Goal: Feedback & Contribution: Leave review/rating

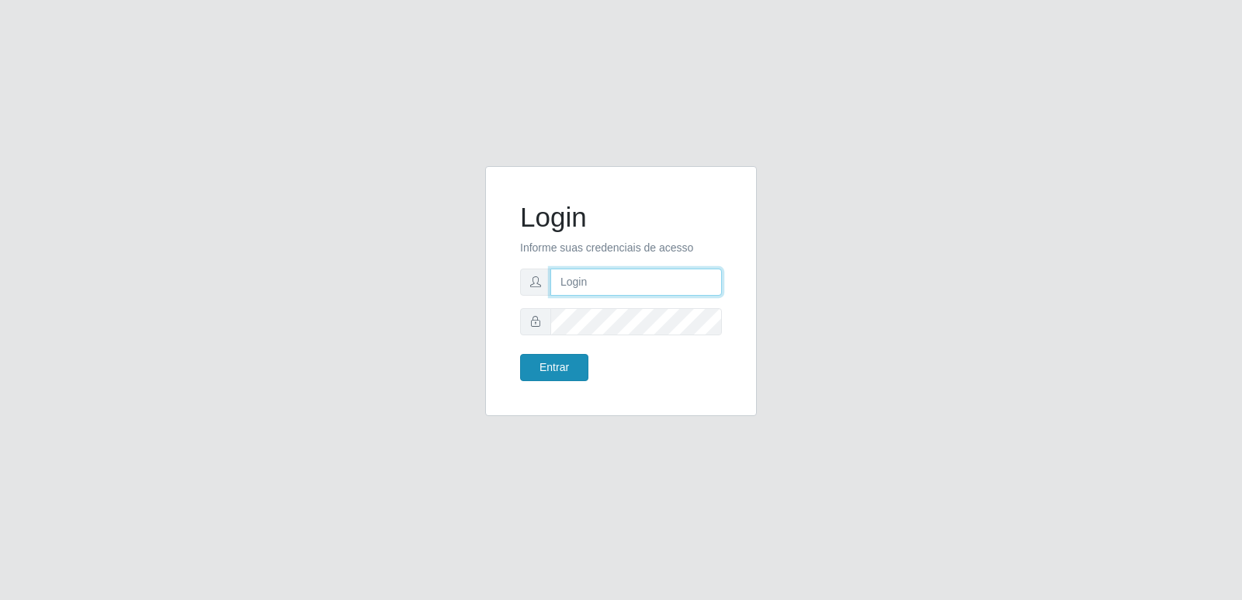
type input "[PERSON_NAME][EMAIL_ADDRESS][DOMAIN_NAME]"
click at [547, 367] on button "Entrar" at bounding box center [554, 367] width 68 height 27
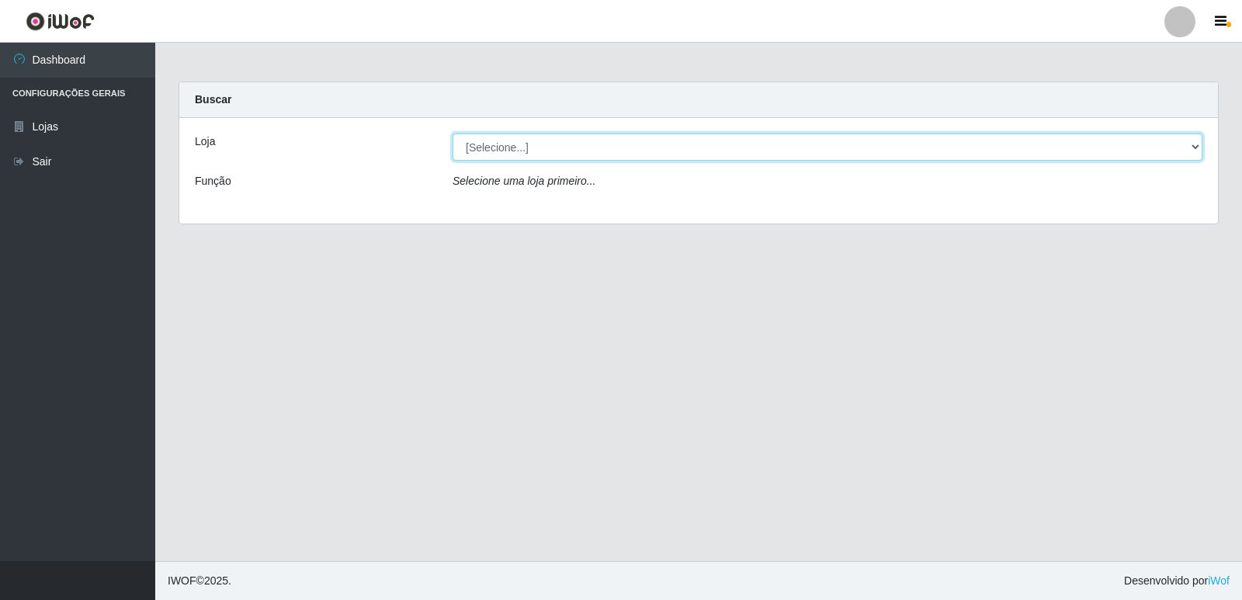
click at [1190, 152] on select "[Selecione...] Hiper Queiroz - [GEOGRAPHIC_DATA] [GEOGRAPHIC_DATA] [GEOGRAPHIC_…" at bounding box center [827, 146] width 750 height 27
select select "516"
click at [452, 133] on select "[Selecione...] Hiper Queiroz - [GEOGRAPHIC_DATA] [GEOGRAPHIC_DATA] [GEOGRAPHIC_…" at bounding box center [827, 146] width 750 height 27
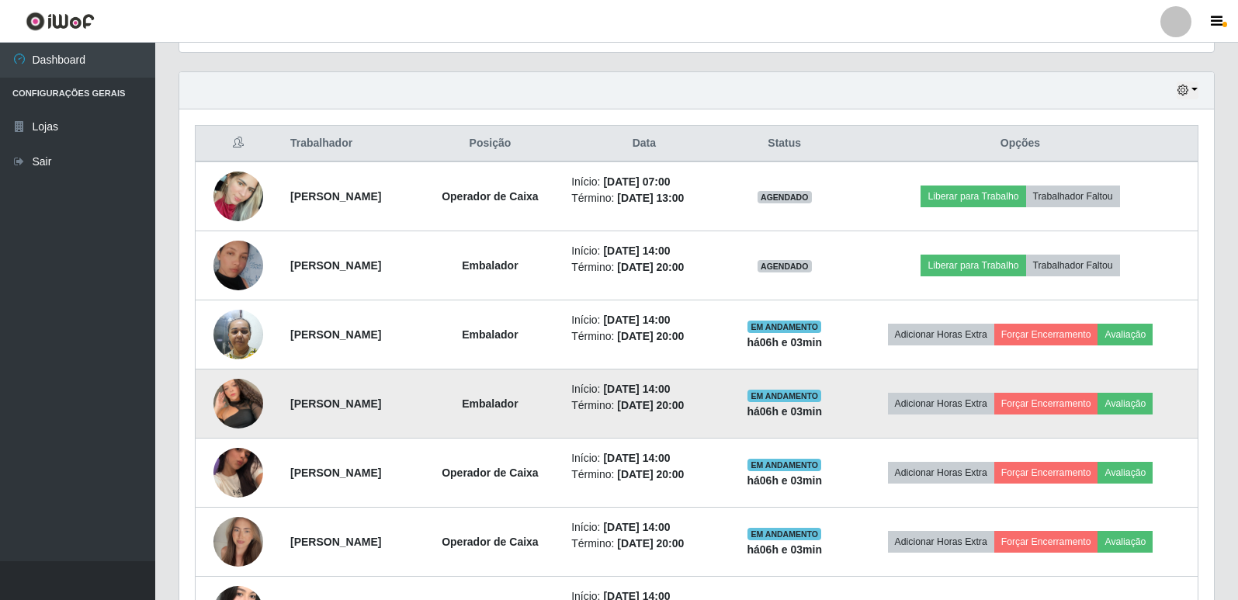
scroll to position [621, 0]
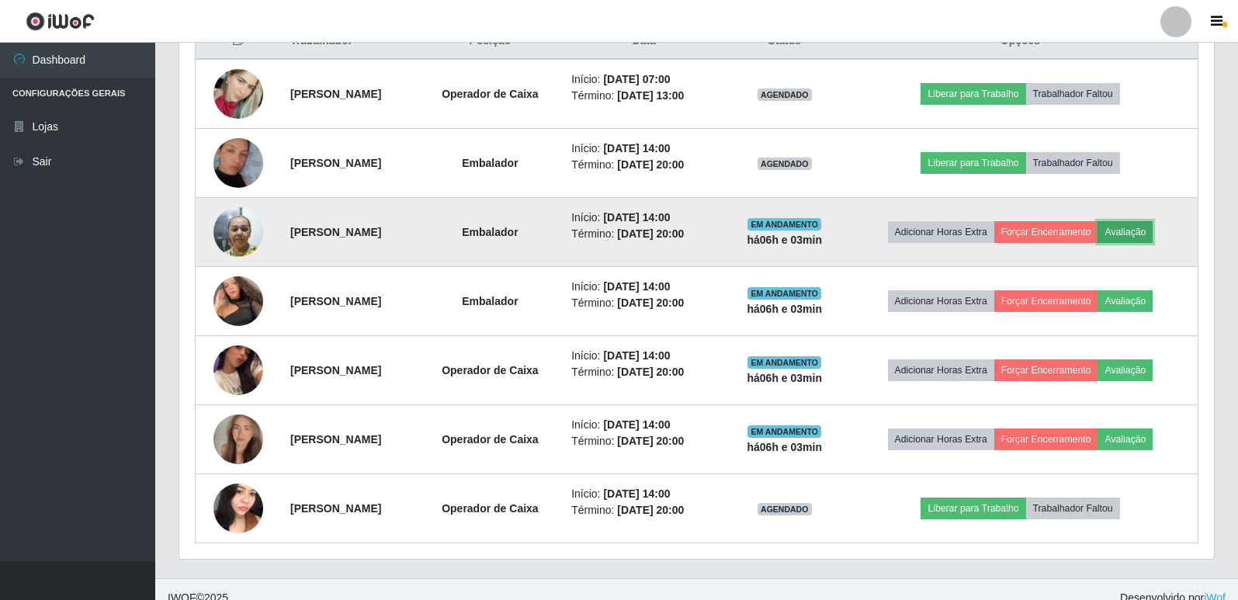
click at [1149, 234] on button "Avaliação" at bounding box center [1124, 232] width 55 height 22
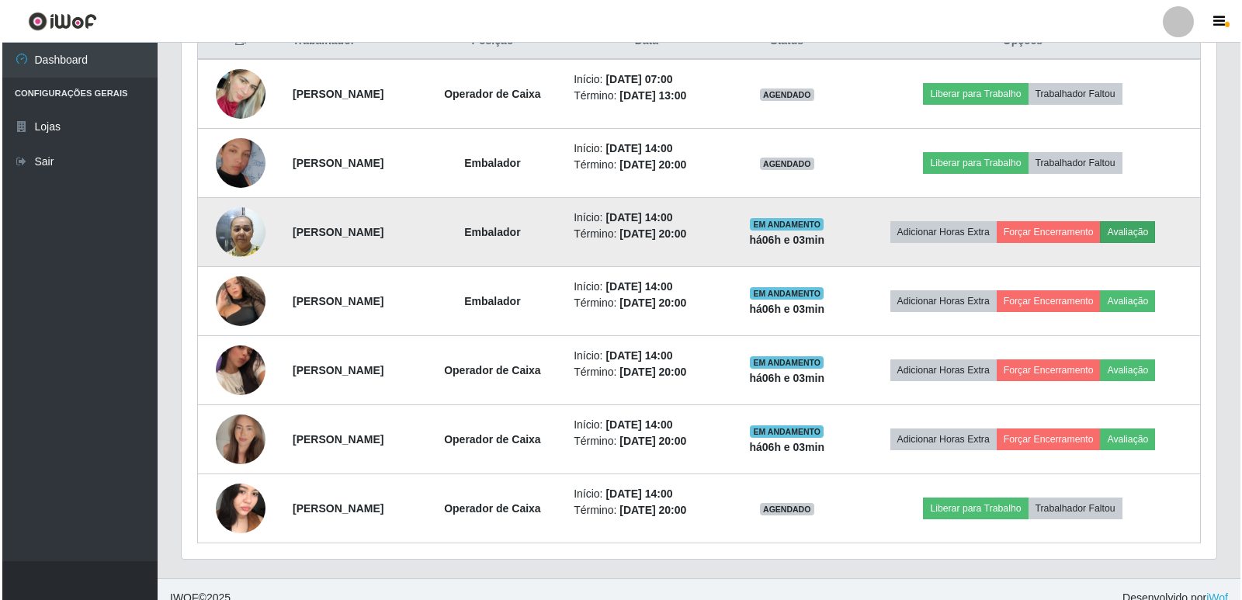
scroll to position [322, 1027]
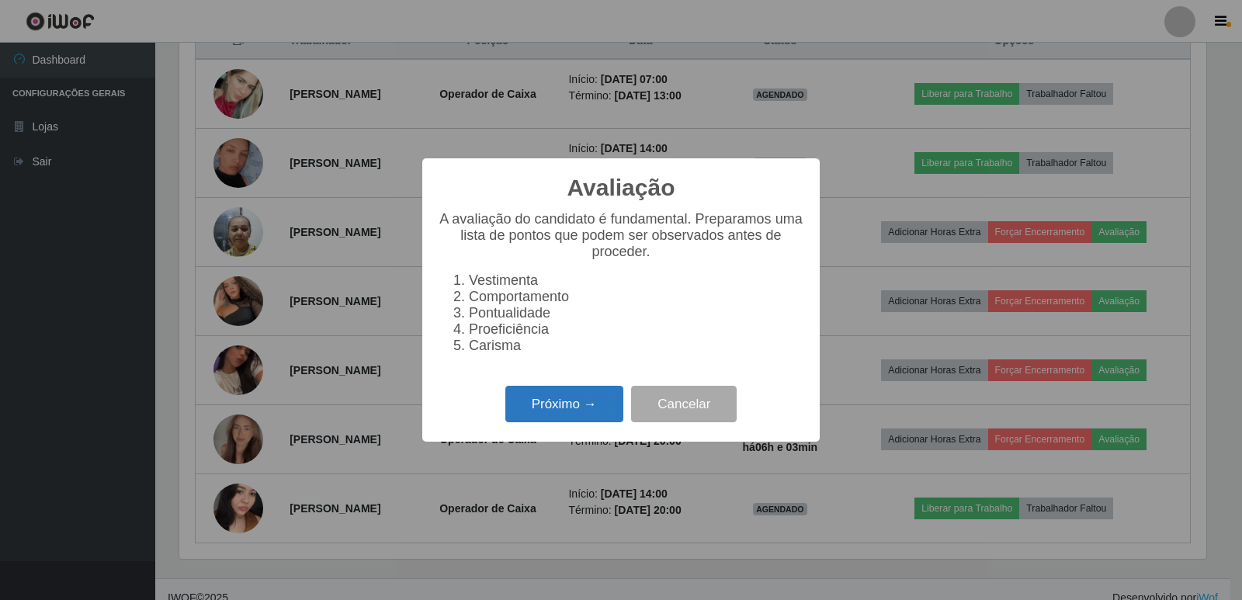
click at [570, 402] on button "Próximo →" at bounding box center [564, 404] width 118 height 36
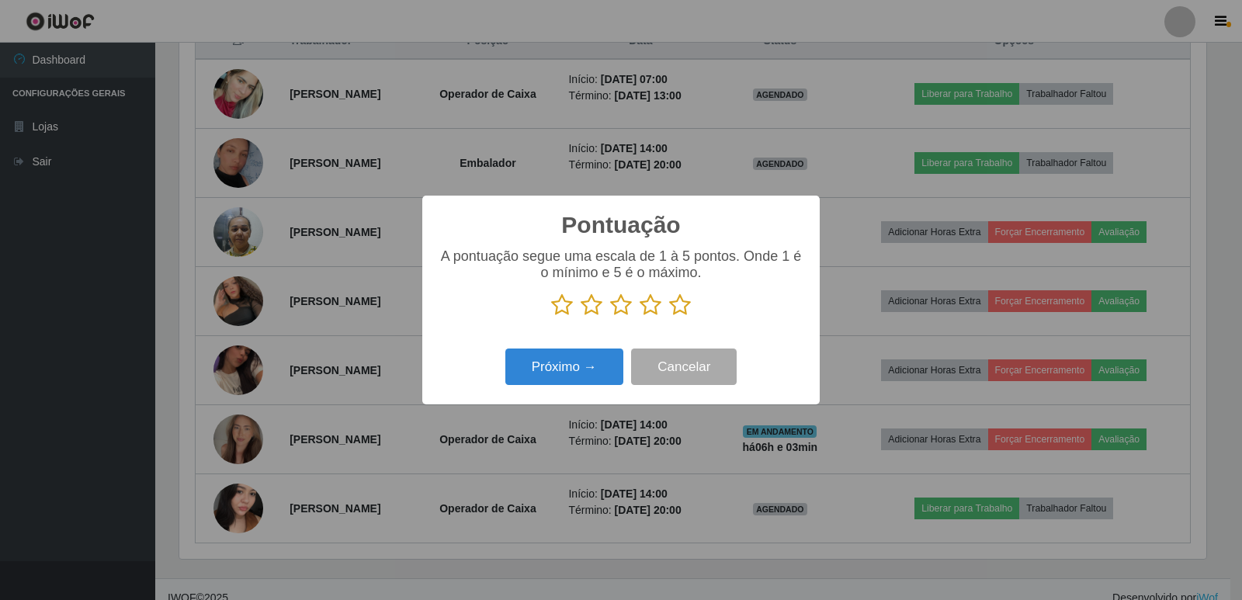
click at [680, 303] on icon at bounding box center [680, 304] width 22 height 23
click at [669, 317] on input "radio" at bounding box center [669, 317] width 0 height 0
click at [584, 358] on button "Próximo →" at bounding box center [564, 366] width 118 height 36
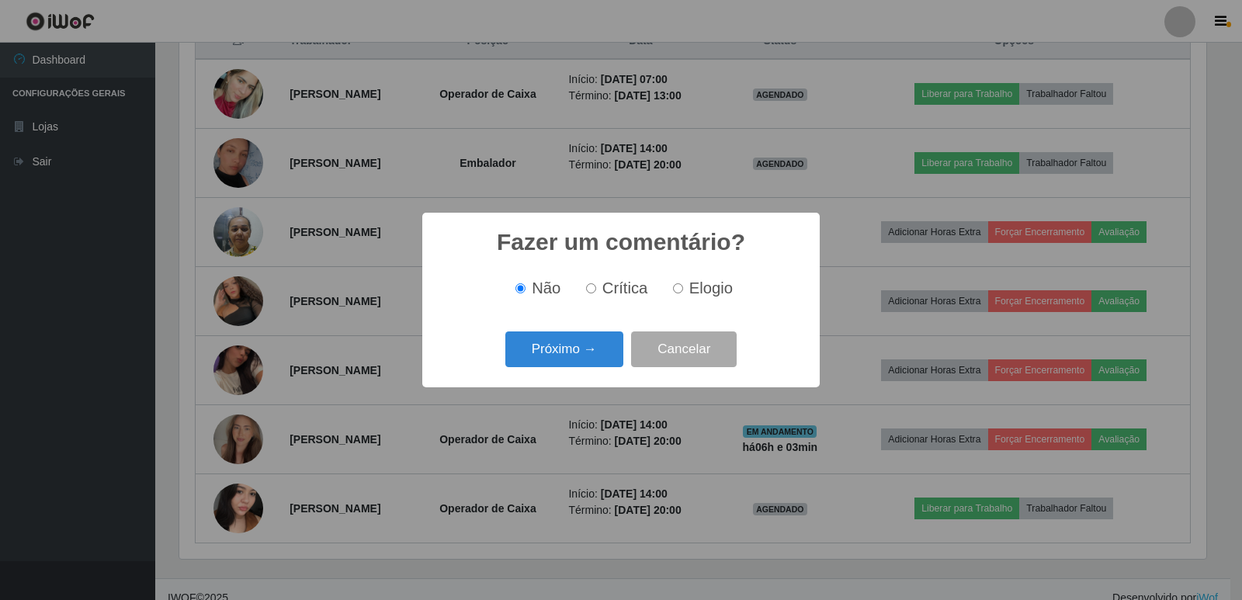
click at [678, 287] on input "Elogio" at bounding box center [678, 288] width 10 height 10
radio input "true"
click at [547, 345] on button "Próximo →" at bounding box center [564, 349] width 118 height 36
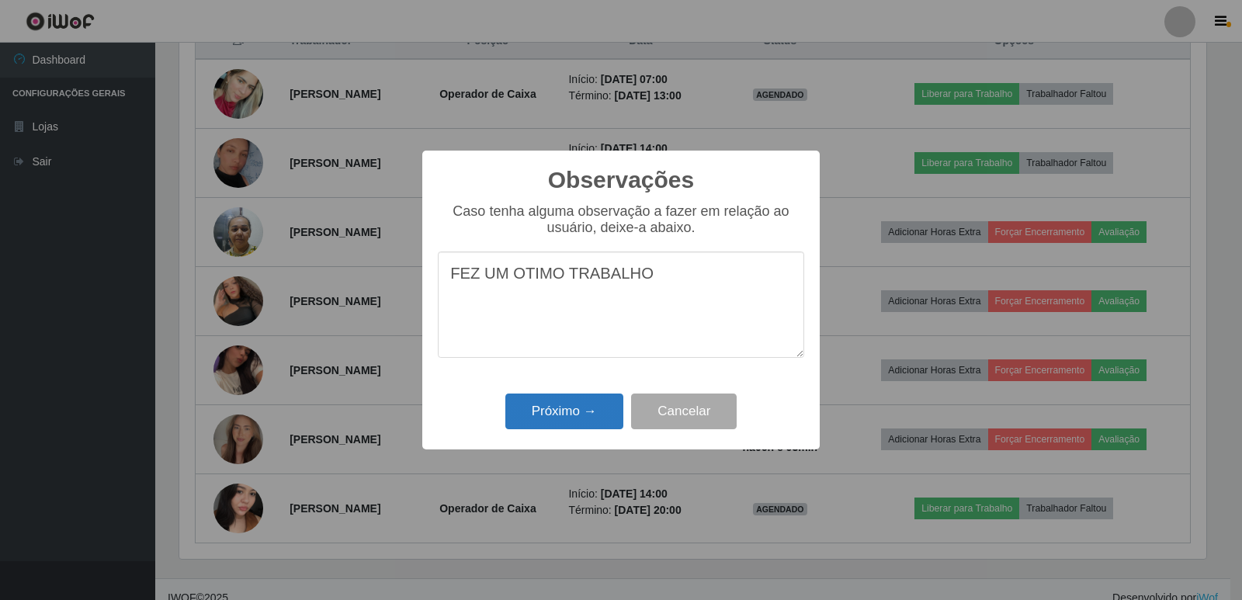
type textarea "FEZ UM OTIMO TRABALHO"
click at [572, 424] on button "Próximo →" at bounding box center [564, 411] width 118 height 36
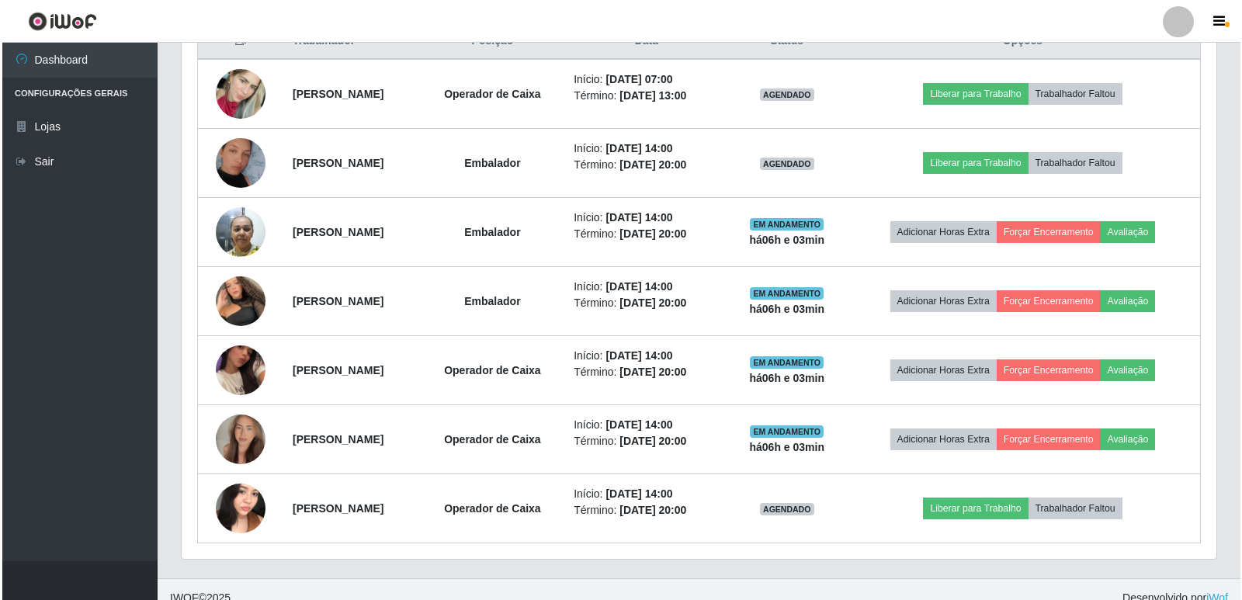
scroll to position [322, 1034]
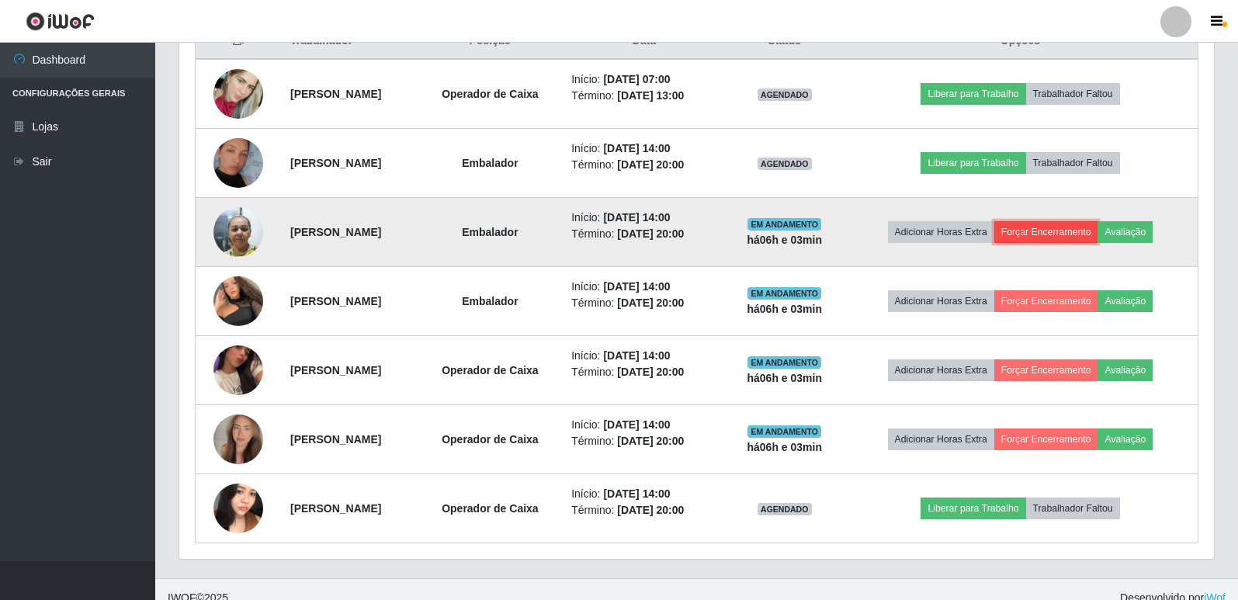
click at [1067, 233] on button "Forçar Encerramento" at bounding box center [1046, 232] width 104 height 22
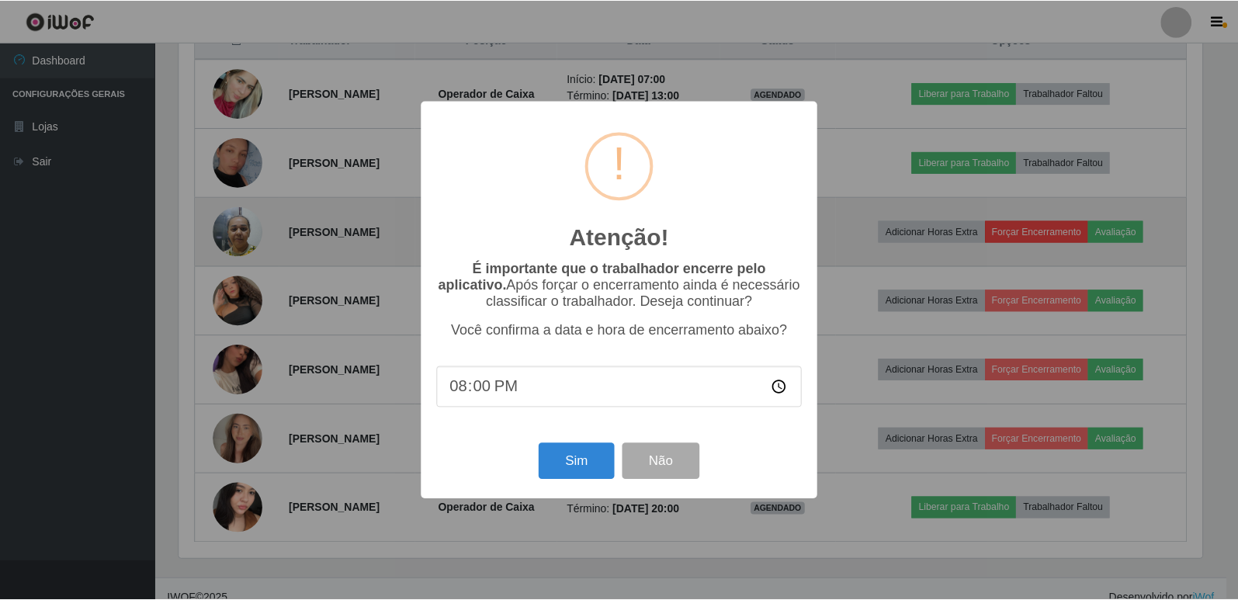
scroll to position [322, 1027]
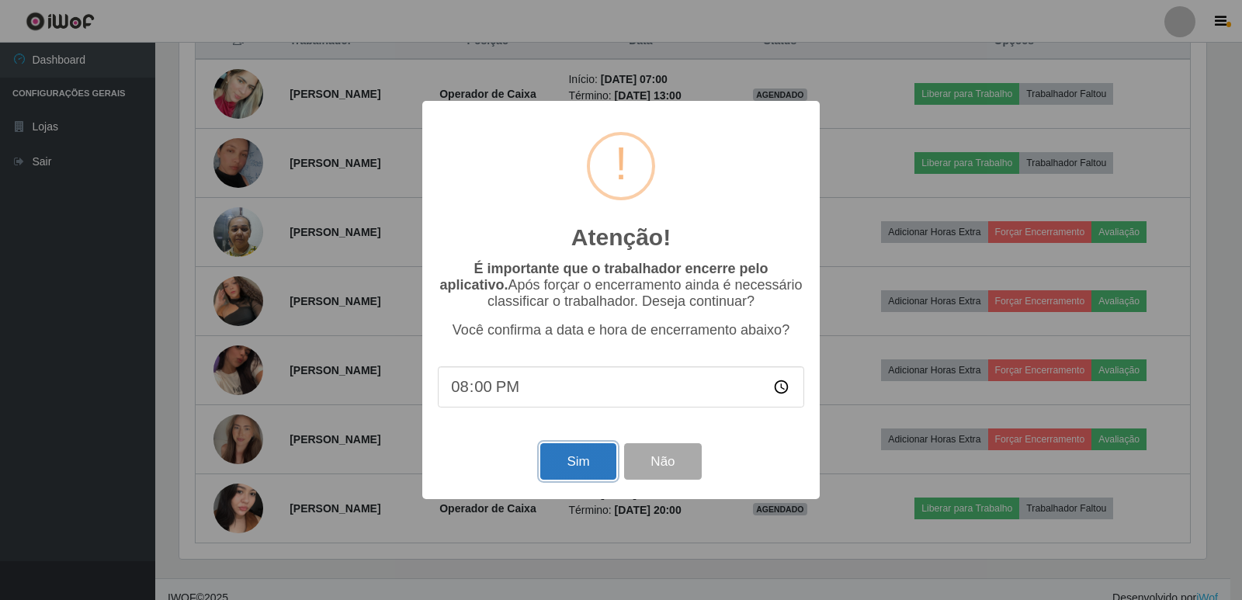
click at [586, 471] on button "Sim" at bounding box center [577, 461] width 75 height 36
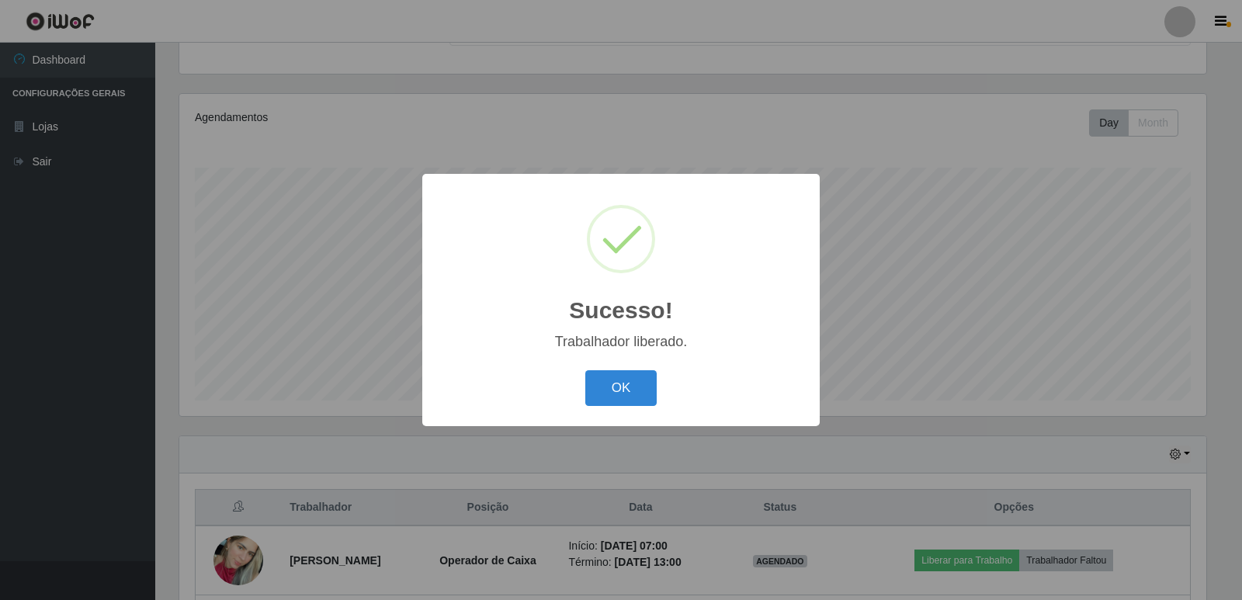
click at [614, 407] on div "OK Cancel" at bounding box center [621, 388] width 366 height 44
click at [615, 397] on button "OK" at bounding box center [621, 388] width 72 height 36
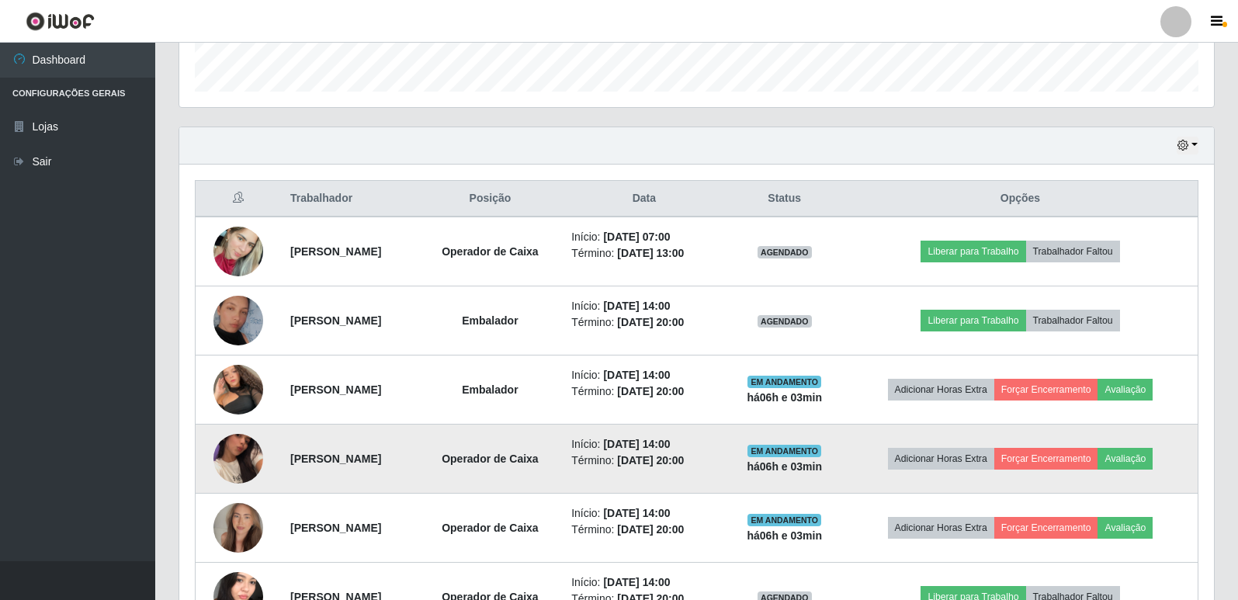
scroll to position [465, 0]
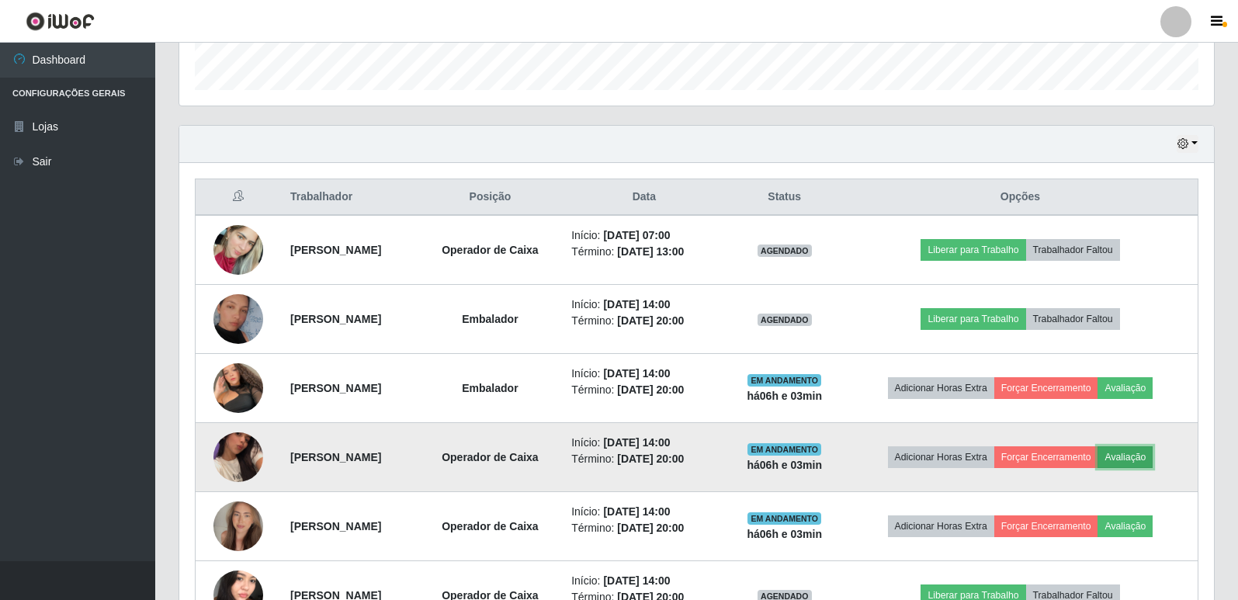
click at [1131, 452] on button "Avaliação" at bounding box center [1124, 457] width 55 height 22
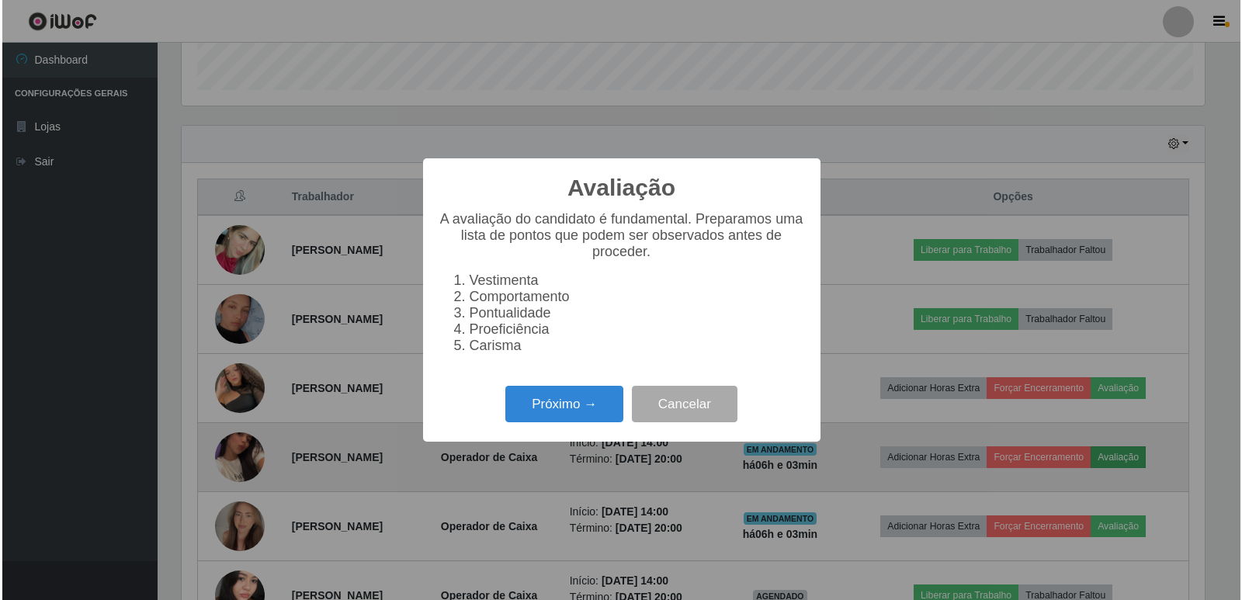
scroll to position [322, 1027]
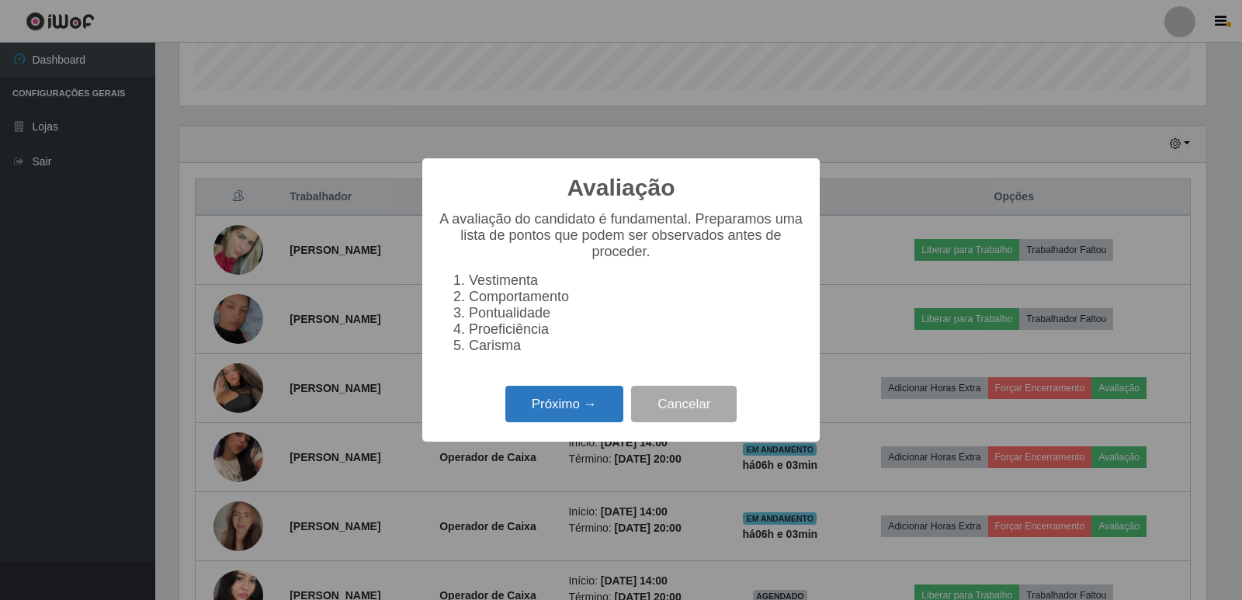
click at [579, 414] on button "Próximo →" at bounding box center [564, 404] width 118 height 36
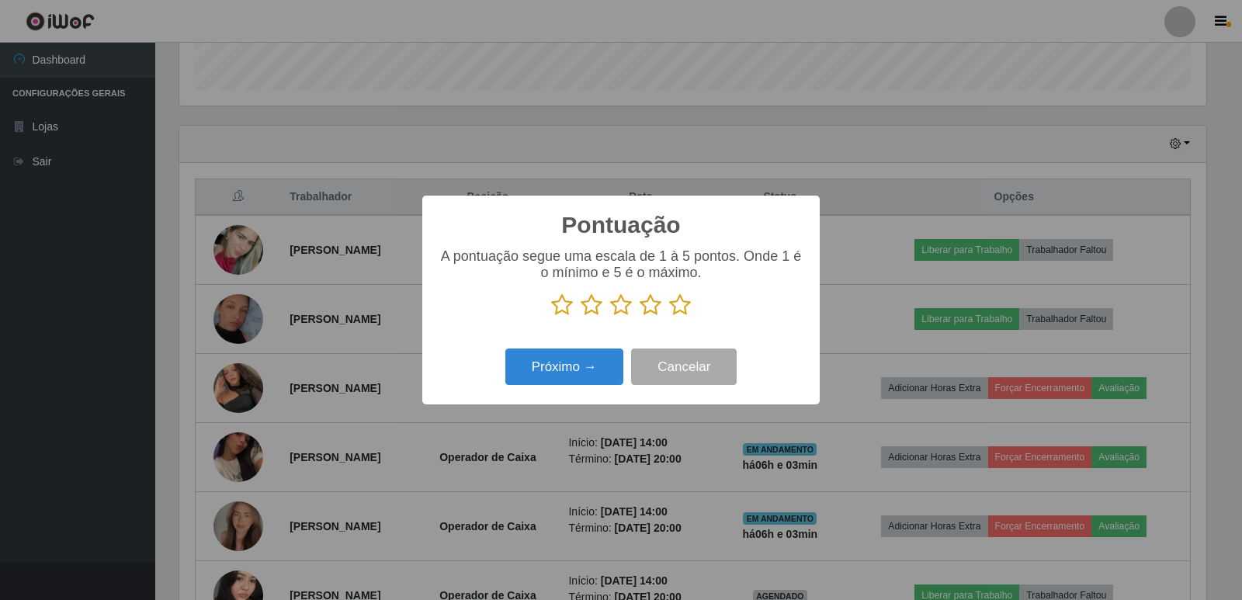
click at [674, 311] on icon at bounding box center [680, 304] width 22 height 23
click at [669, 317] on input "radio" at bounding box center [669, 317] width 0 height 0
click at [577, 375] on button "Próximo →" at bounding box center [564, 366] width 118 height 36
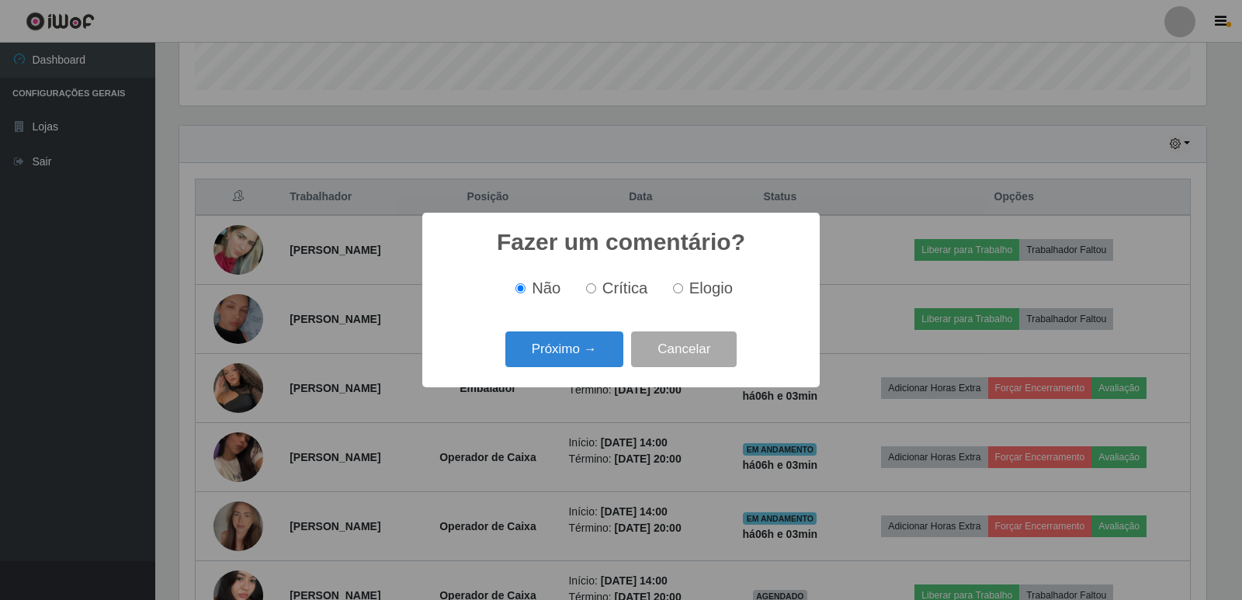
click at [676, 290] on input "Elogio" at bounding box center [678, 288] width 10 height 10
radio input "true"
click at [574, 349] on button "Próximo →" at bounding box center [564, 349] width 118 height 36
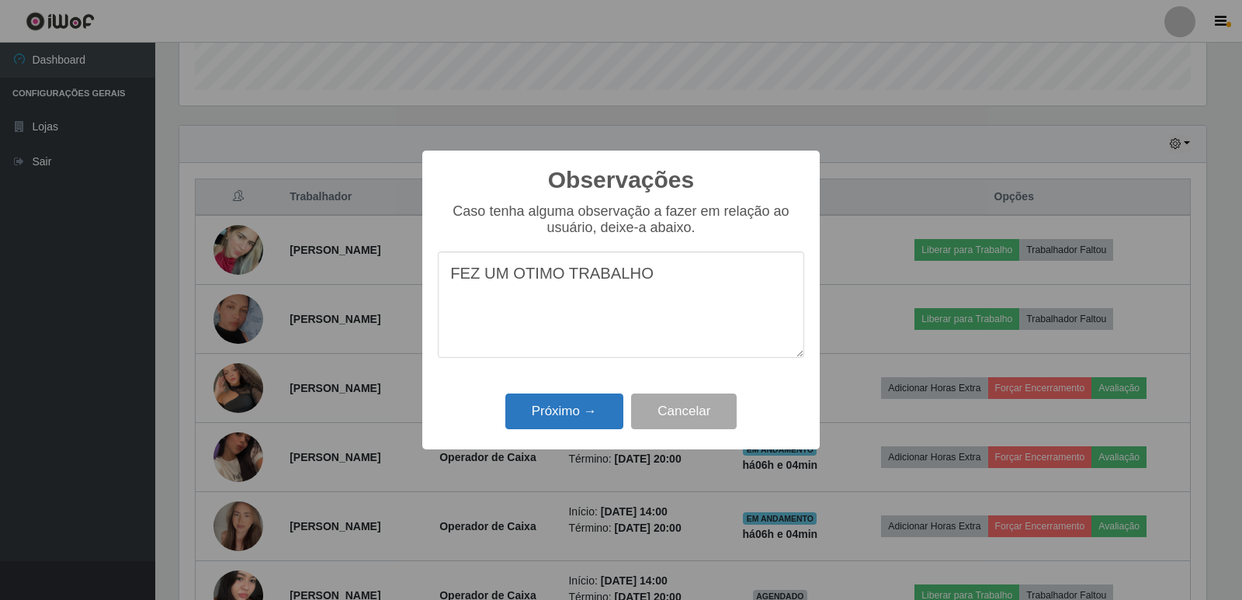
type textarea "FEZ UM OTIMO TRABALHO"
click at [584, 403] on button "Próximo →" at bounding box center [564, 411] width 118 height 36
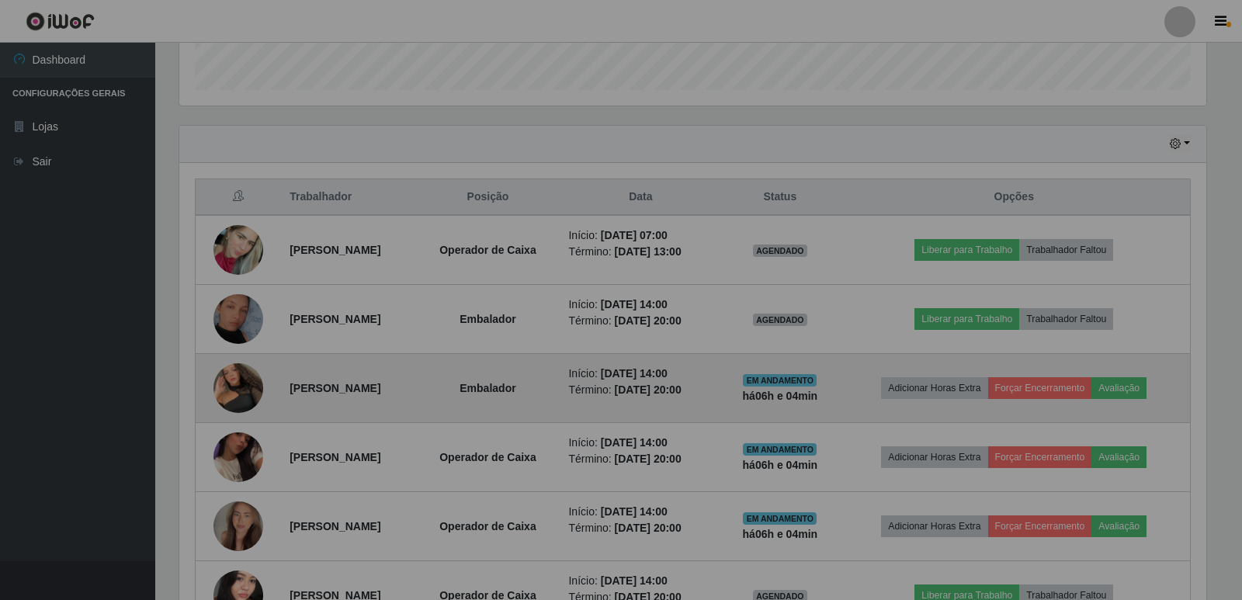
scroll to position [322, 1034]
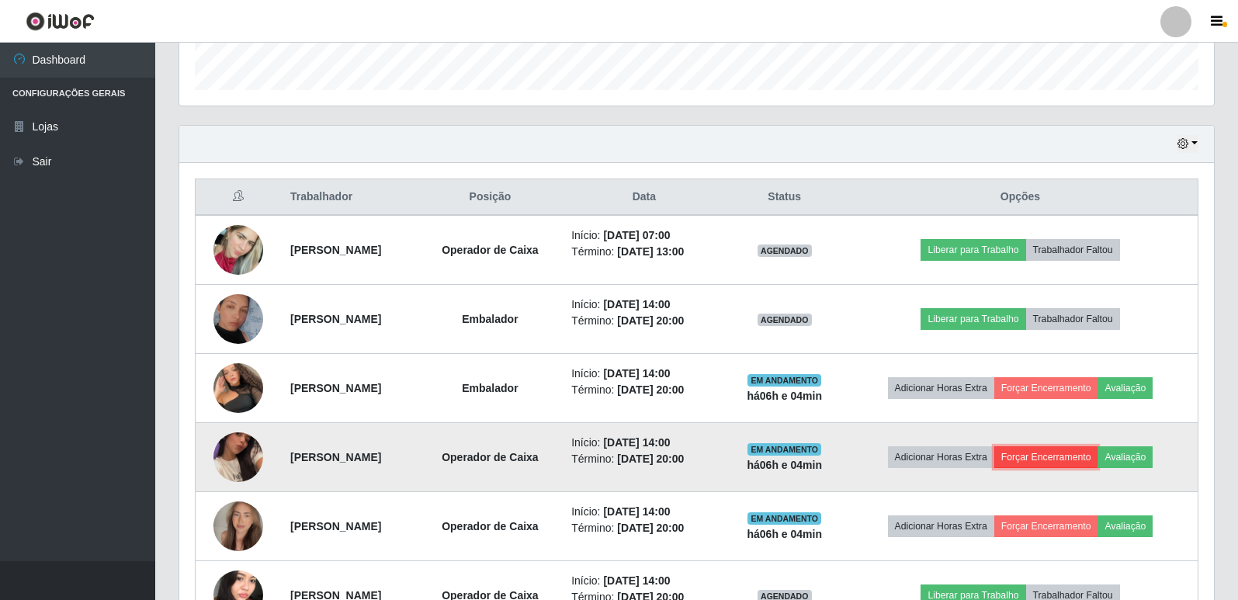
click at [1060, 450] on button "Forçar Encerramento" at bounding box center [1046, 457] width 104 height 22
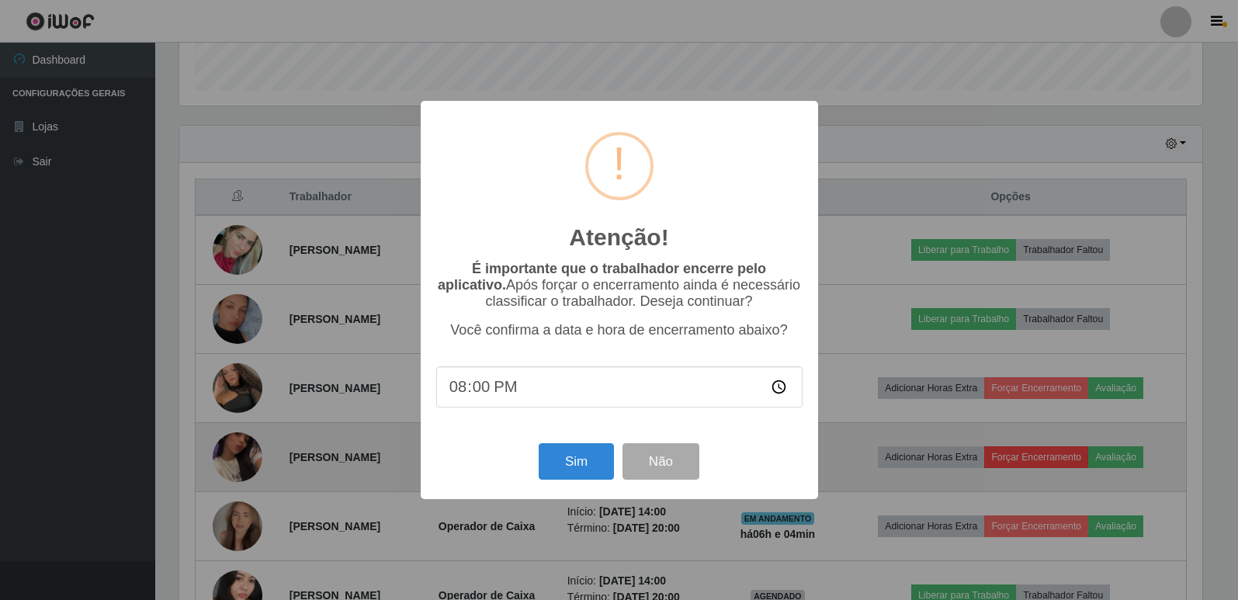
scroll to position [322, 1027]
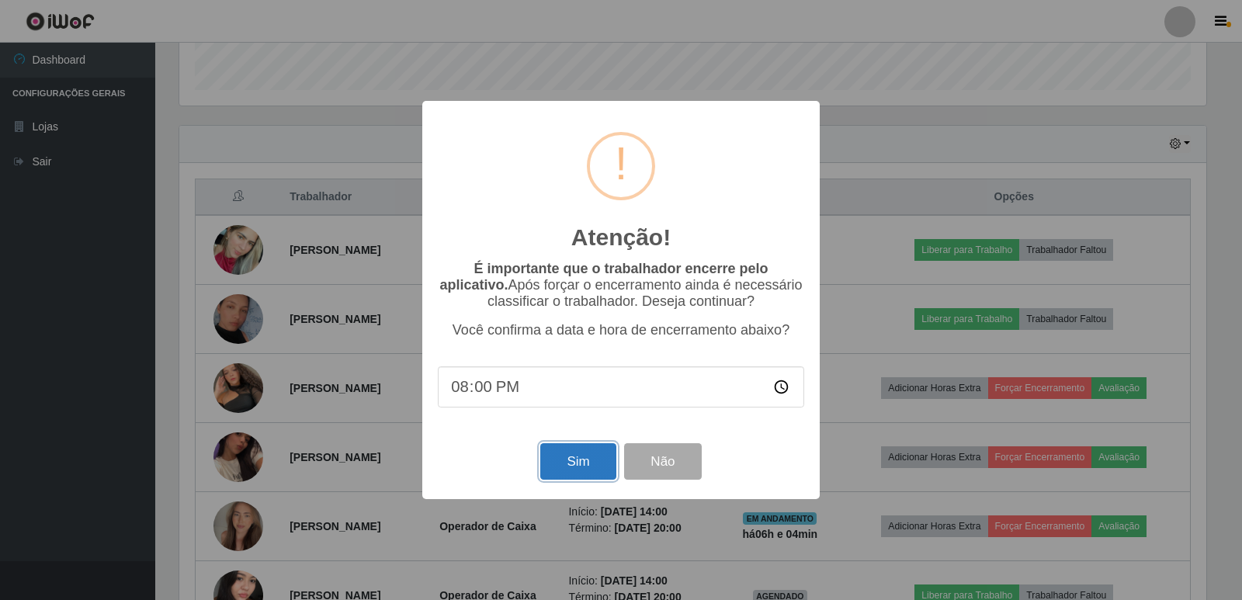
click at [558, 466] on button "Sim" at bounding box center [577, 461] width 75 height 36
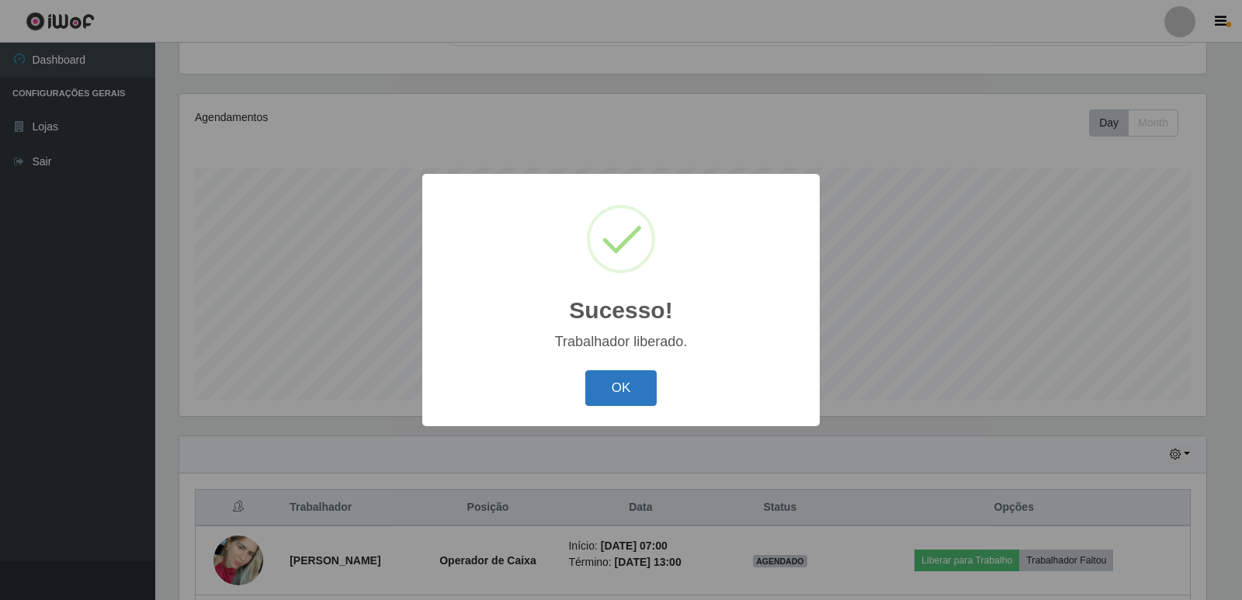
click at [619, 397] on button "OK" at bounding box center [621, 388] width 72 height 36
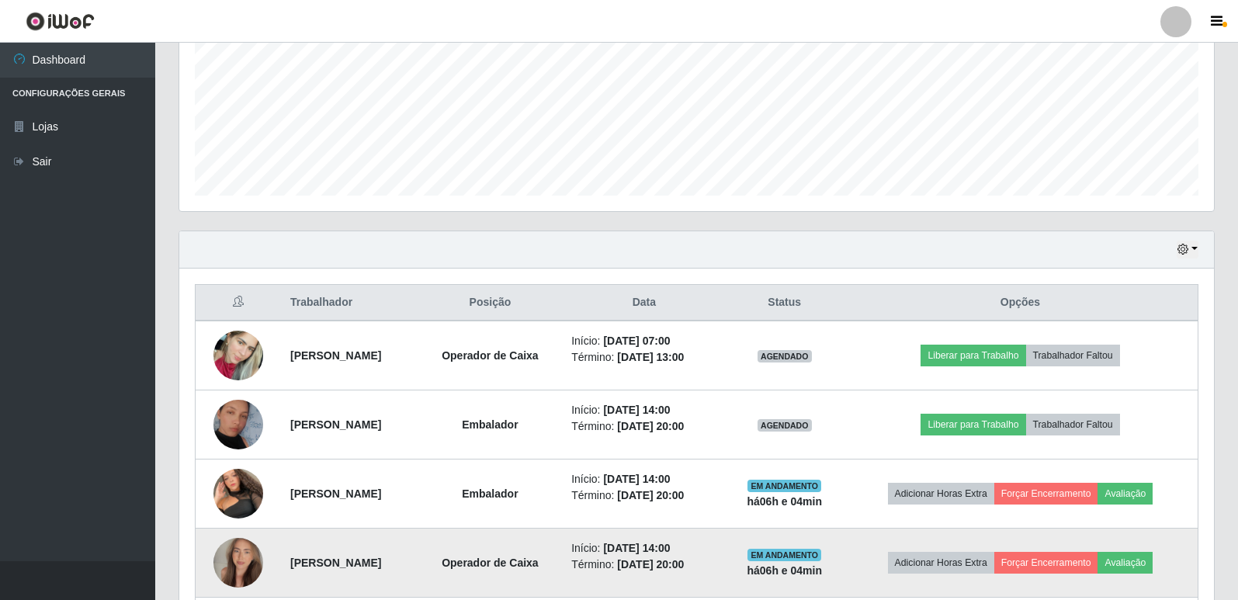
scroll to position [0, 0]
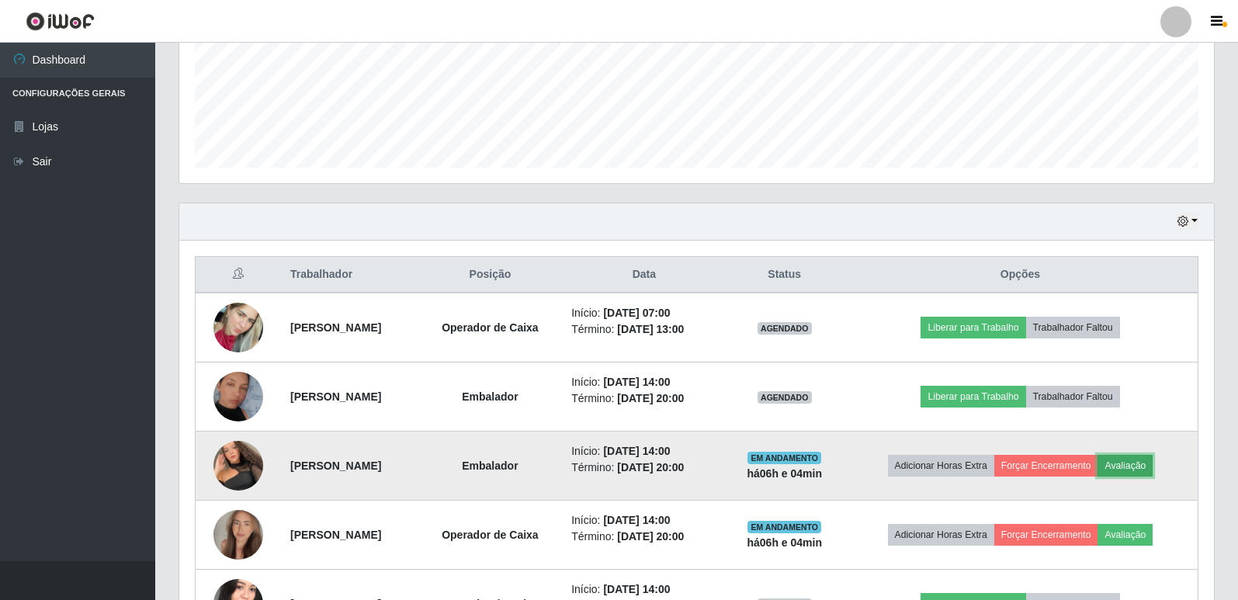
click at [1135, 469] on button "Avaliação" at bounding box center [1124, 466] width 55 height 22
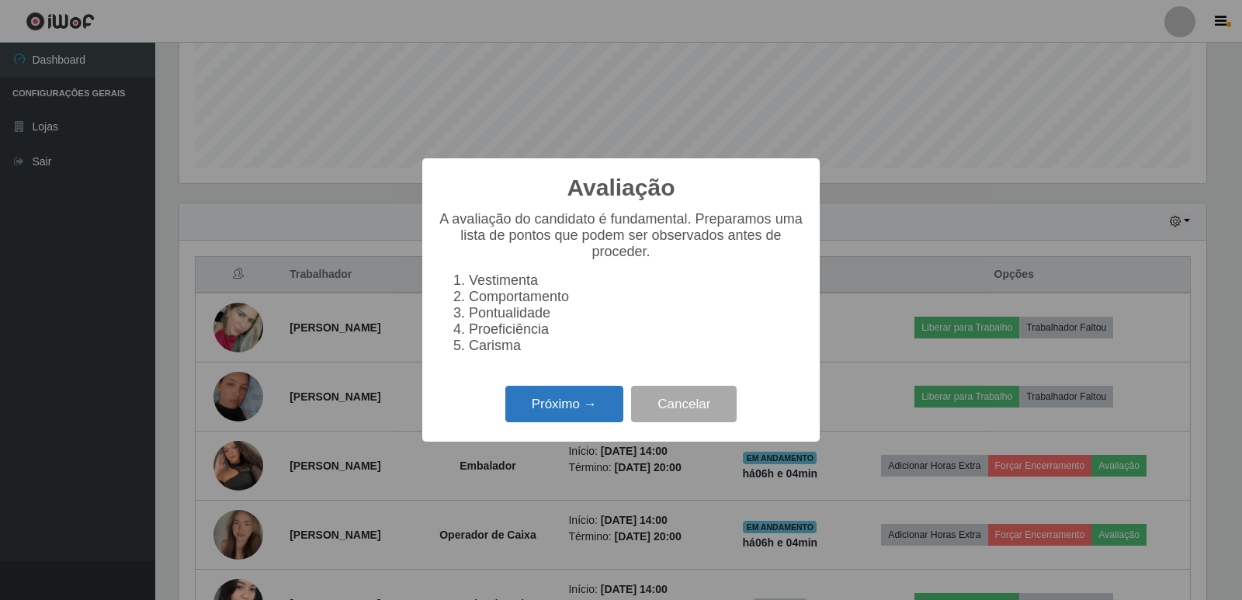
click at [559, 414] on button "Próximo →" at bounding box center [564, 404] width 118 height 36
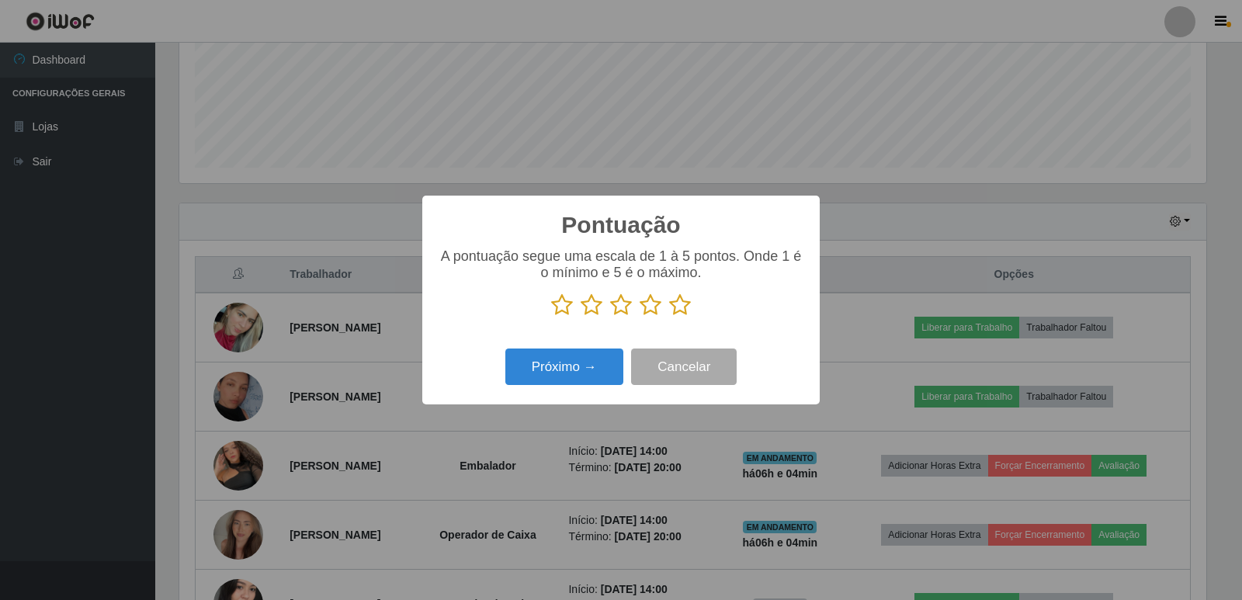
click at [680, 313] on icon at bounding box center [680, 304] width 22 height 23
click at [669, 317] on input "radio" at bounding box center [669, 317] width 0 height 0
click at [604, 369] on button "Próximo →" at bounding box center [564, 366] width 118 height 36
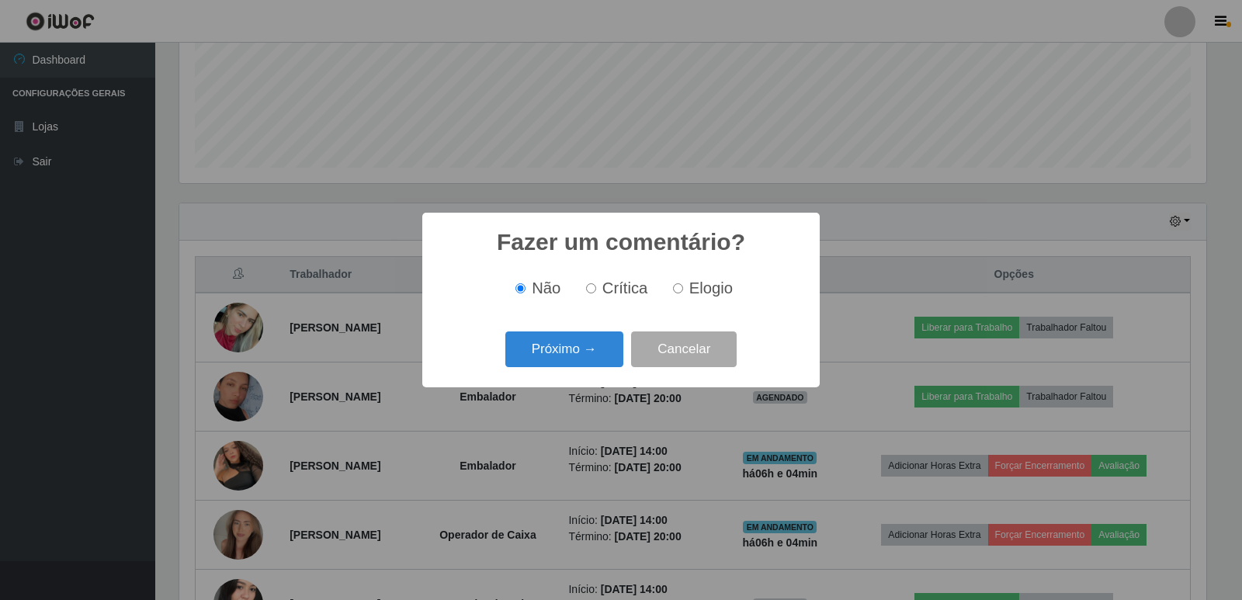
click at [675, 290] on input "Elogio" at bounding box center [678, 288] width 10 height 10
radio input "true"
click at [550, 357] on button "Próximo →" at bounding box center [564, 349] width 118 height 36
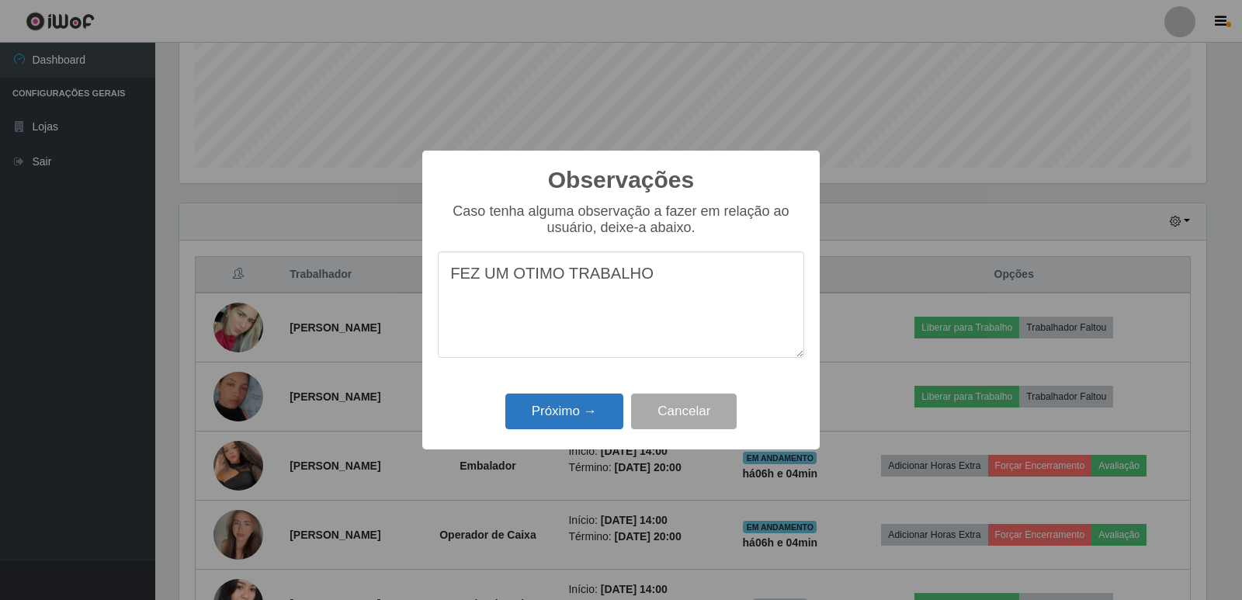
type textarea "FEZ UM OTIMO TRABALHO"
click at [569, 420] on button "Próximo →" at bounding box center [564, 411] width 118 height 36
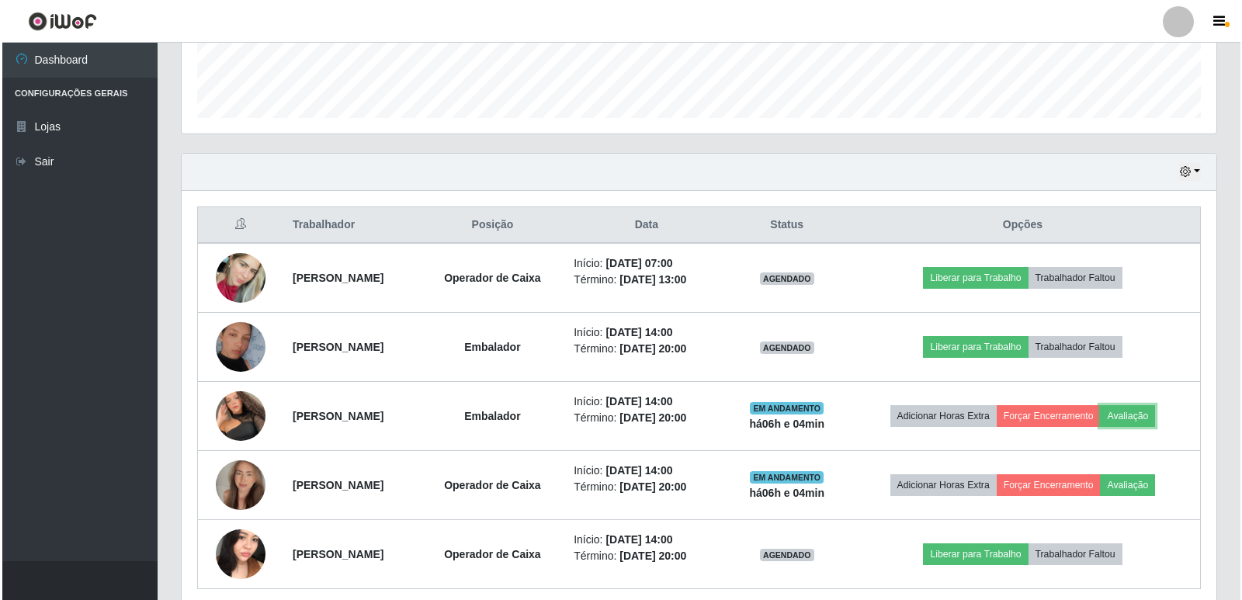
scroll to position [465, 0]
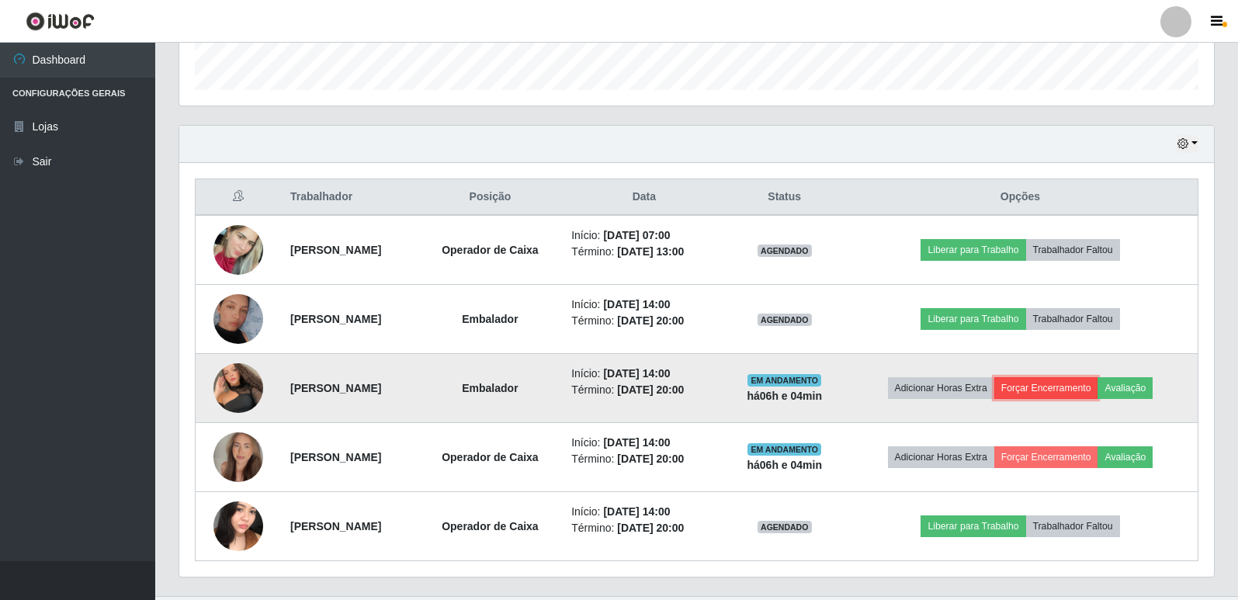
click at [1068, 379] on button "Forçar Encerramento" at bounding box center [1046, 388] width 104 height 22
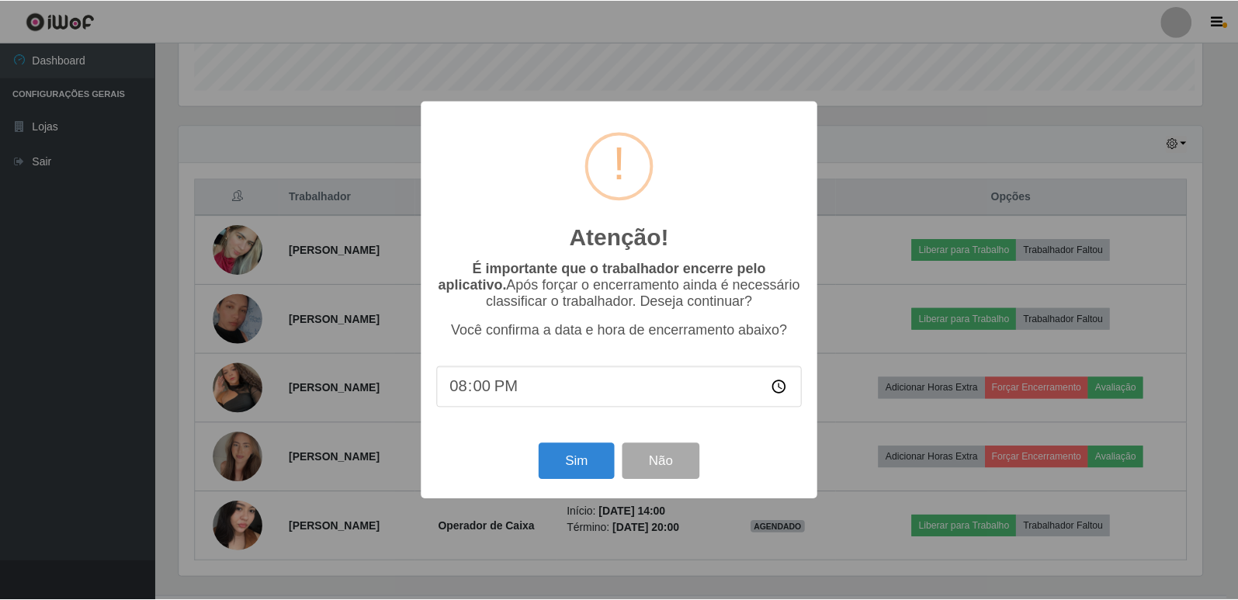
scroll to position [322, 1027]
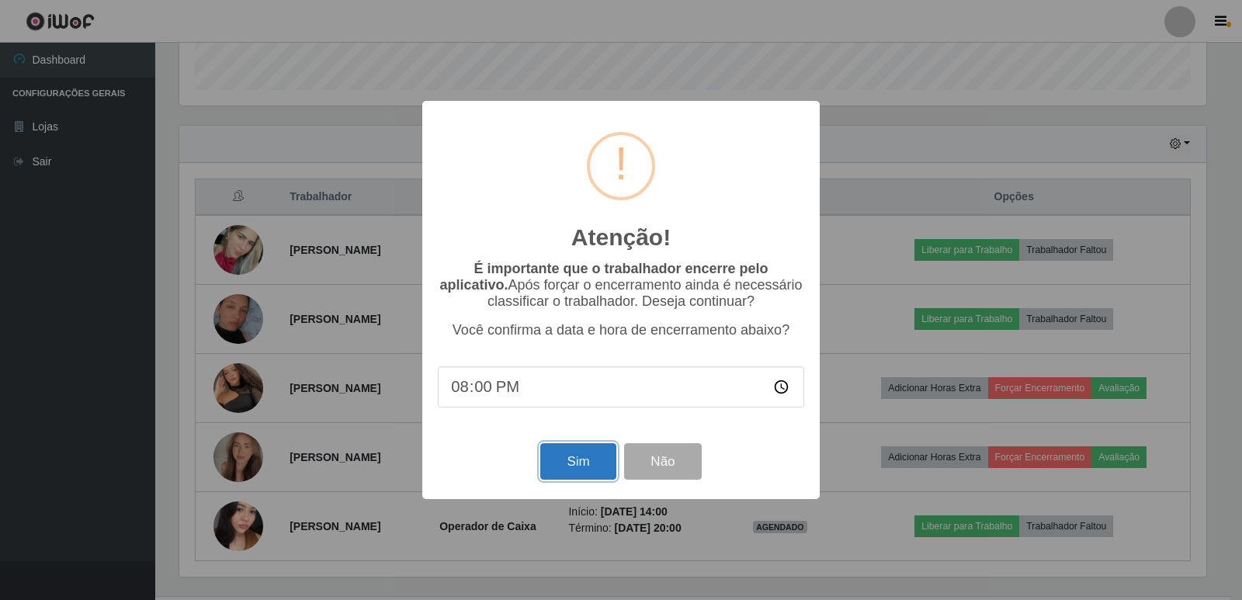
click at [566, 460] on button "Sim" at bounding box center [577, 461] width 75 height 36
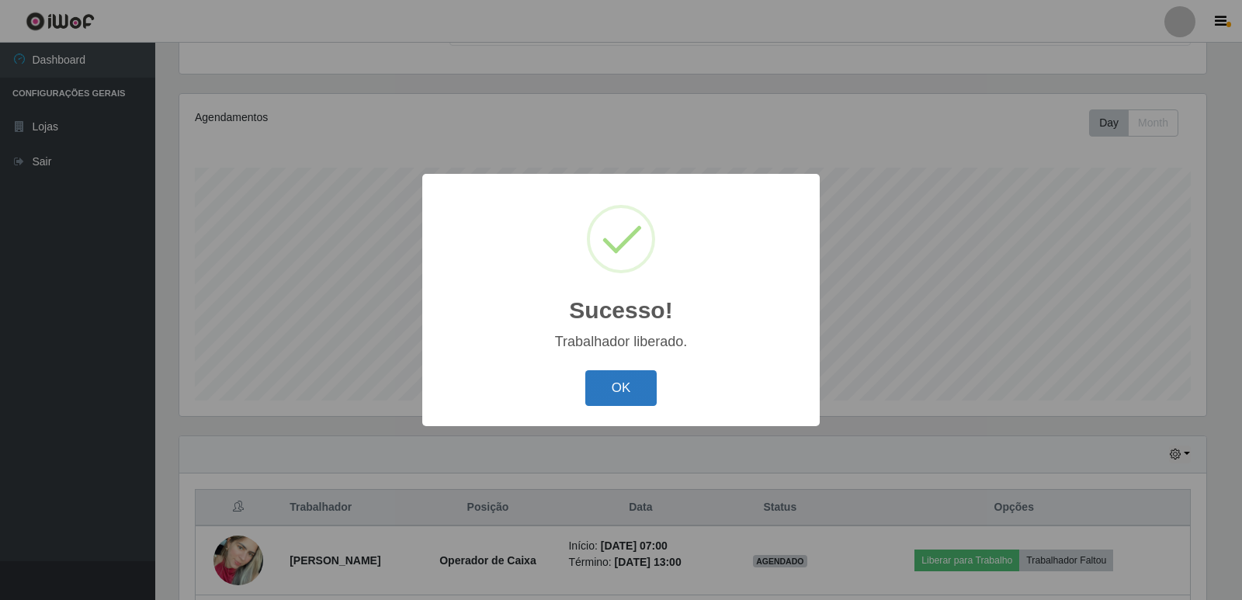
click at [601, 388] on button "OK" at bounding box center [621, 388] width 72 height 36
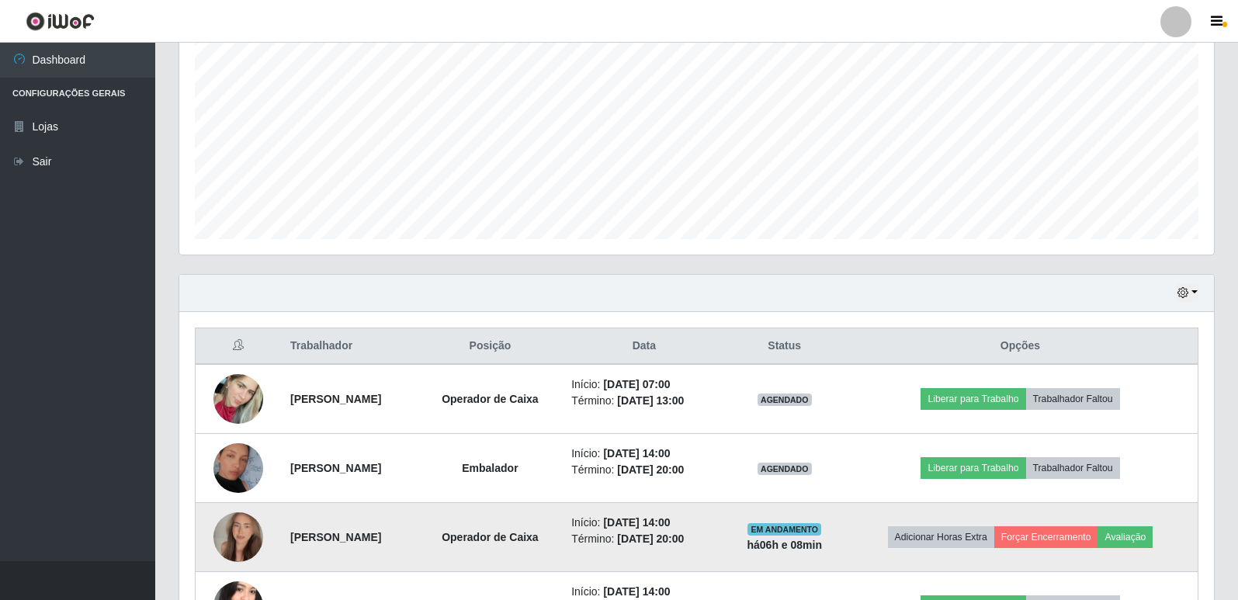
scroll to position [431, 0]
